Goal: Task Accomplishment & Management: Use online tool/utility

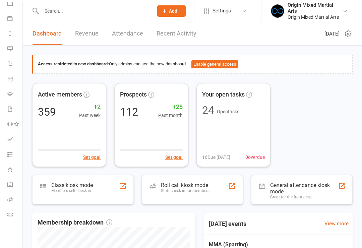
scroll to position [68, 1]
click at [9, 215] on icon at bounding box center [9, 214] width 5 height 5
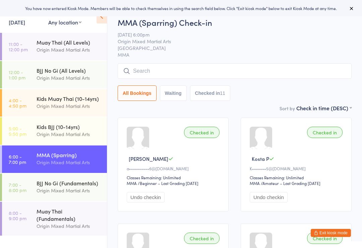
click at [37, 185] on div "BJJ No Gi (Fundamentals)" at bounding box center [69, 183] width 65 height 7
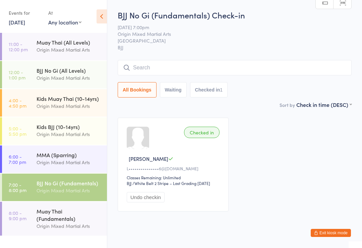
click at [146, 73] on input "search" at bounding box center [235, 67] width 234 height 15
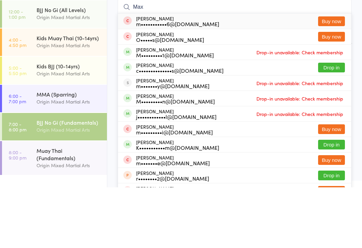
type input "Max"
click at [330, 123] on button "Drop in" at bounding box center [331, 128] width 27 height 10
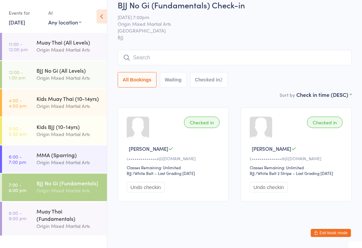
click at [159, 52] on input "search" at bounding box center [235, 57] width 234 height 15
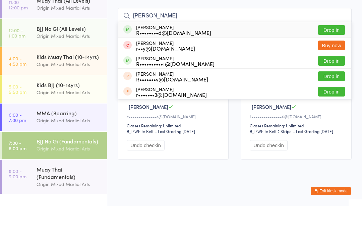
type input "[PERSON_NAME]"
click at [326, 98] on button "Drop in" at bounding box center [331, 103] width 27 height 10
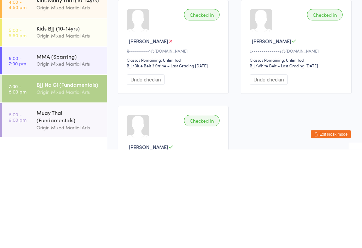
click at [58, 187] on div "Origin Mixed Martial Arts" at bounding box center [69, 191] width 65 height 8
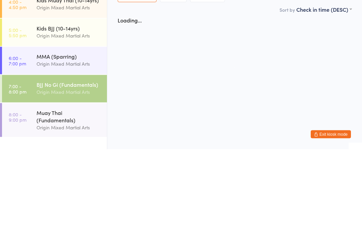
scroll to position [0, 0]
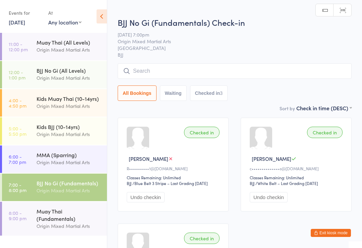
click at [168, 70] on input "search" at bounding box center [235, 70] width 234 height 15
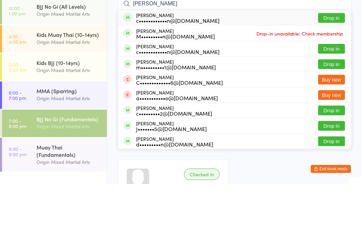
type input "[PERSON_NAME]"
click at [325, 77] on button "Drop in" at bounding box center [331, 82] width 27 height 10
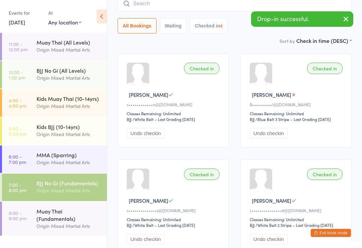
click at [58, 212] on div "Muay Thai (Fundamentals)" at bounding box center [69, 215] width 65 height 15
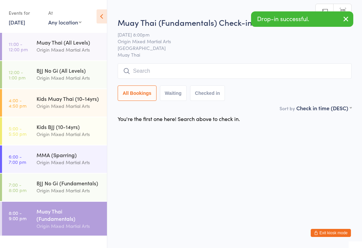
click at [162, 75] on input "search" at bounding box center [235, 70] width 234 height 15
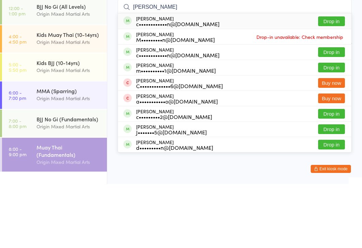
type input "[PERSON_NAME]"
click at [329, 81] on button "Drop in" at bounding box center [331, 86] width 27 height 10
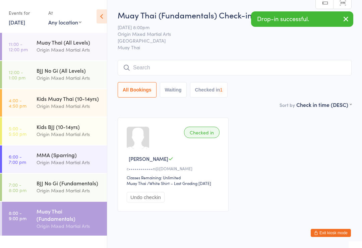
click at [73, 186] on div "BJJ No Gi (Fundamentals)" at bounding box center [69, 183] width 65 height 7
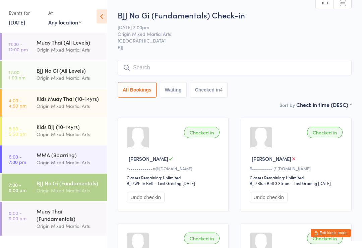
click at [188, 68] on input "search" at bounding box center [235, 67] width 234 height 15
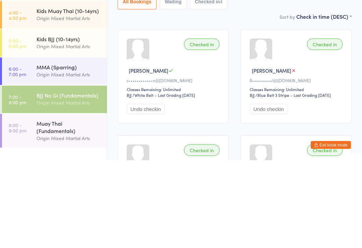
click at [74, 187] on div "Origin Mixed Martial Arts" at bounding box center [69, 191] width 65 height 8
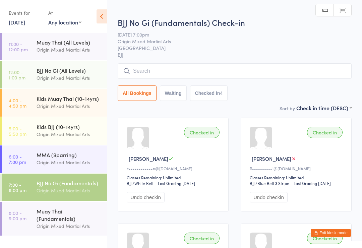
click at [163, 71] on input "search" at bounding box center [235, 70] width 234 height 15
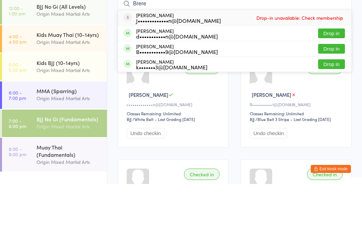
type input "Brere"
click at [332, 93] on button "Drop in" at bounding box center [331, 98] width 27 height 10
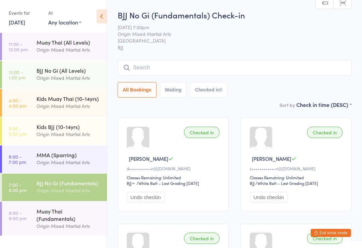
click at [151, 70] on input "search" at bounding box center [235, 67] width 234 height 15
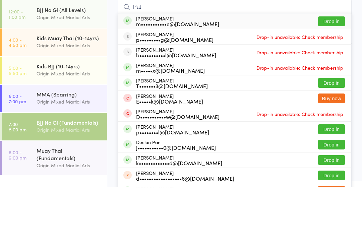
type input "Pat"
click at [331, 77] on button "Drop in" at bounding box center [331, 82] width 27 height 10
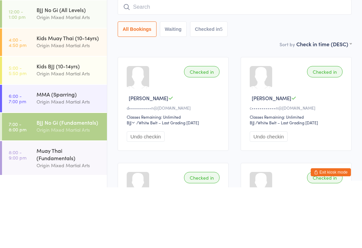
scroll to position [61, 0]
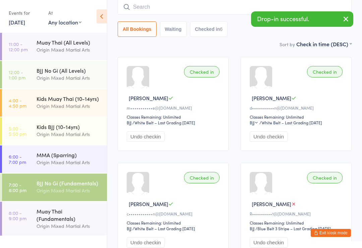
click at [179, 11] on input "search" at bounding box center [235, 6] width 234 height 15
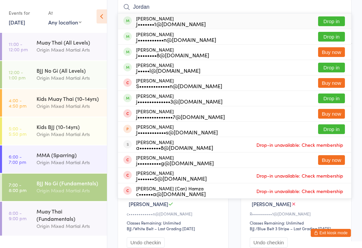
type input "Jordan"
click at [335, 41] on button "Drop in" at bounding box center [331, 37] width 27 height 10
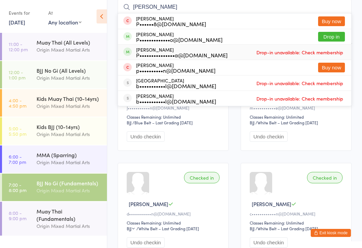
type input "[PERSON_NAME]"
click at [223, 51] on div "[PERSON_NAME] P•••••••••••••••a@[DOMAIN_NAME] Drop-in unavailable: Check member…" at bounding box center [235, 52] width 234 height 15
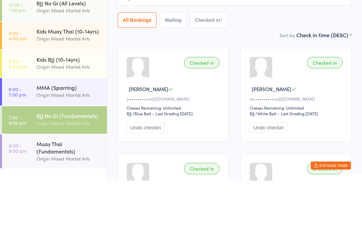
scroll to position [0, 0]
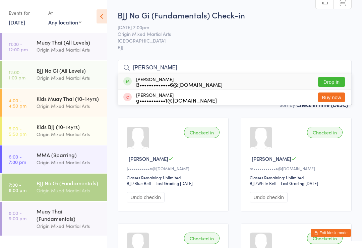
type input "[PERSON_NAME]"
click at [336, 82] on button "Drop in" at bounding box center [331, 82] width 27 height 10
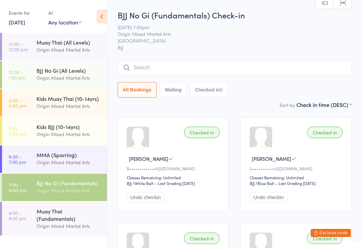
click at [259, 64] on input "search" at bounding box center [235, 67] width 234 height 15
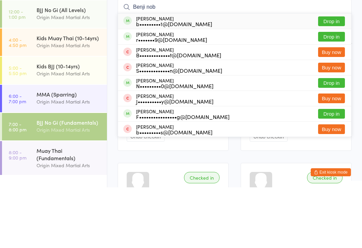
type input "Benji nob"
click at [335, 77] on button "Drop in" at bounding box center [331, 82] width 27 height 10
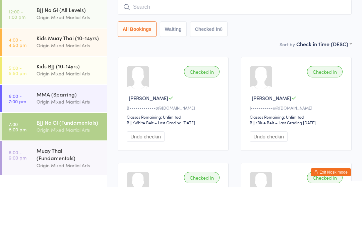
scroll to position [61, 0]
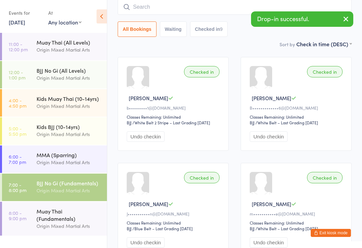
click at [176, 3] on input "search" at bounding box center [235, 6] width 234 height 15
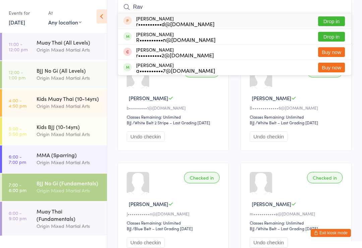
type input "Rav"
click at [333, 35] on button "Drop in" at bounding box center [331, 37] width 27 height 10
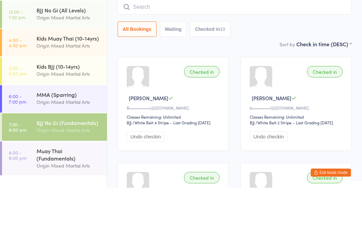
scroll to position [0, 0]
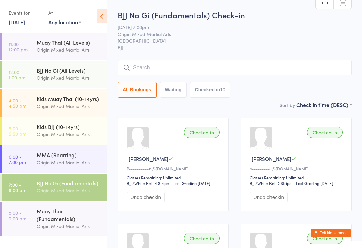
click at [65, 161] on div "Origin Mixed Martial Arts" at bounding box center [69, 163] width 65 height 8
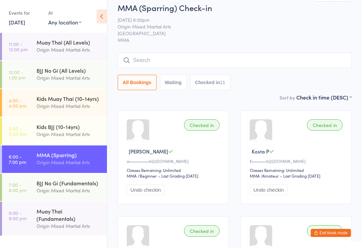
scroll to position [8, 0]
click at [74, 188] on div "Origin Mixed Martial Arts" at bounding box center [69, 191] width 65 height 8
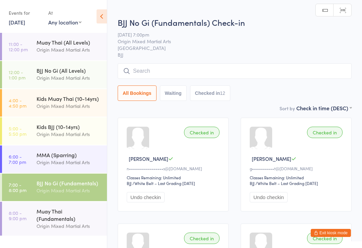
click at [71, 221] on div "Muay Thai (Fundamentals)" at bounding box center [69, 215] width 65 height 15
